Goal: Task Accomplishment & Management: Use online tool/utility

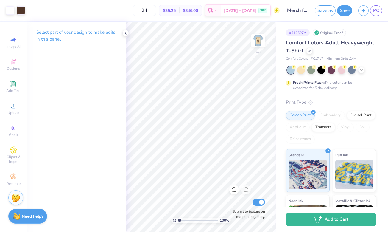
scroll to position [17, 0]
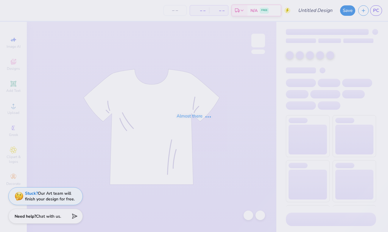
type input "Merch for [PERSON_NAME]"
type input "24"
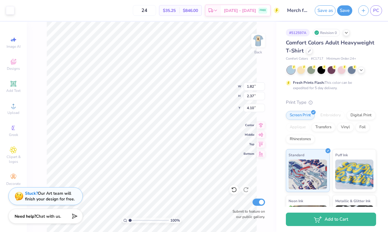
type input "0.94"
type input "2.23"
type input "4.18"
drag, startPoint x: 256, startPoint y: 87, endPoint x: 244, endPoint y: 86, distance: 12.2
click at [244, 86] on input "0.94" at bounding box center [254, 86] width 21 height 8
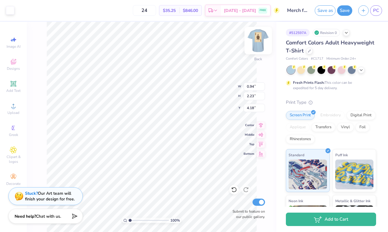
click at [256, 41] on img at bounding box center [258, 41] width 24 height 24
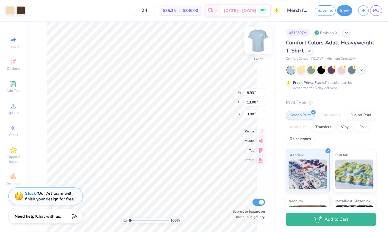
click at [258, 43] on img at bounding box center [258, 41] width 24 height 24
